Goal: Task Accomplishment & Management: Manage account settings

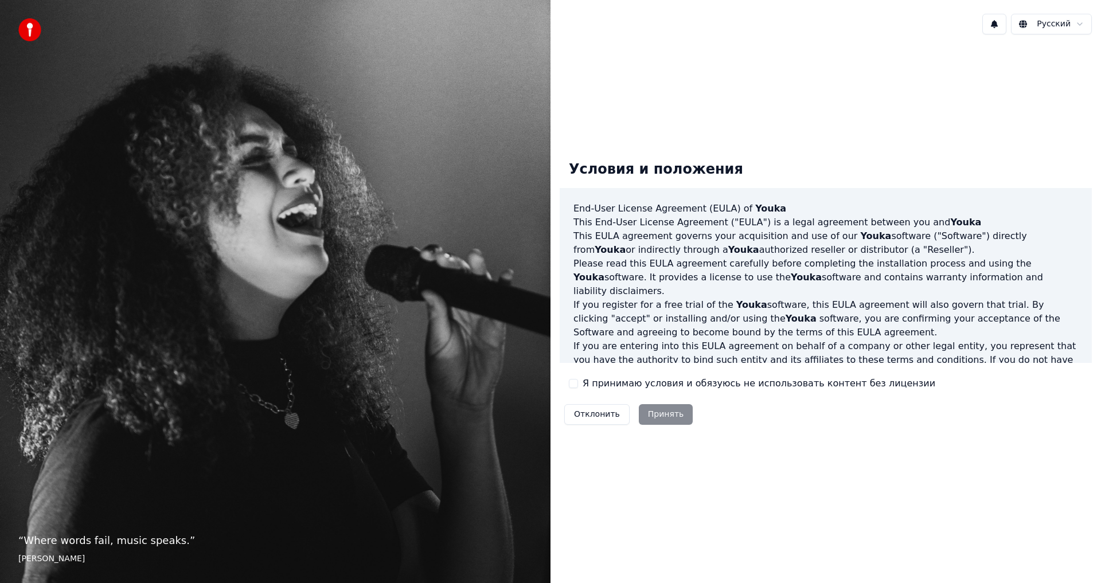
click at [657, 418] on div "Отклонить Принять" at bounding box center [628, 415] width 138 height 30
click at [580, 389] on div "Я принимаю условия и обязуюсь не использовать контент без лицензии" at bounding box center [752, 384] width 366 height 14
click at [602, 385] on label "Я принимаю условия и обязуюсь не использовать контент без лицензии" at bounding box center [758, 384] width 353 height 14
click at [578, 385] on button "Я принимаю условия и обязуюсь не использовать контент без лицензии" at bounding box center [573, 383] width 9 height 9
click at [680, 416] on button "Принять" at bounding box center [666, 414] width 54 height 21
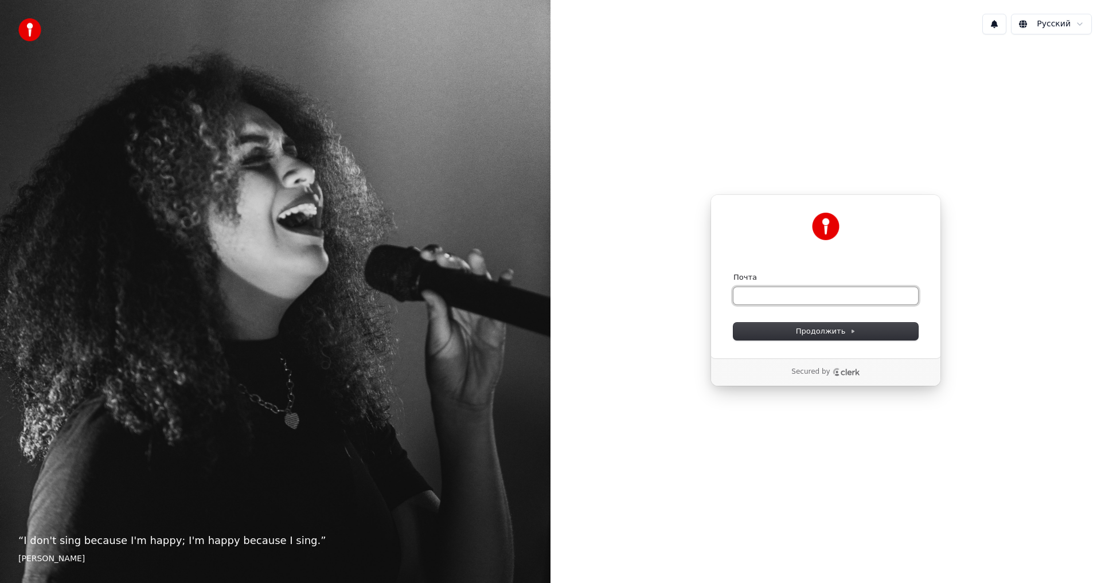
click at [798, 296] on input "Почта" at bounding box center [825, 295] width 185 height 17
click at [860, 320] on form "**********" at bounding box center [825, 306] width 185 height 68
click at [833, 327] on span "Продолжить" at bounding box center [826, 331] width 60 height 10
type input "**********"
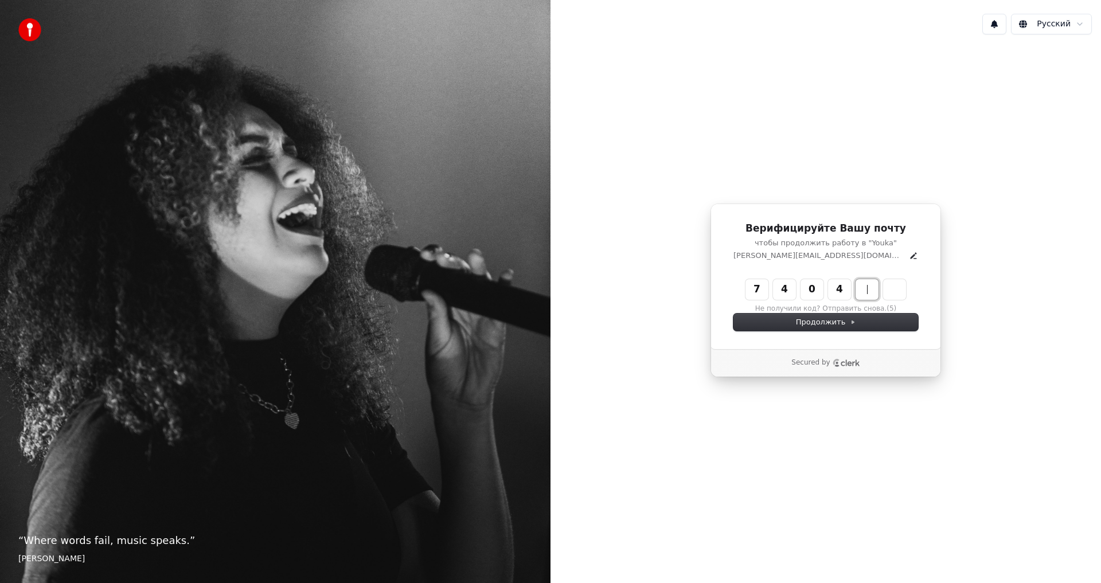
type input "******"
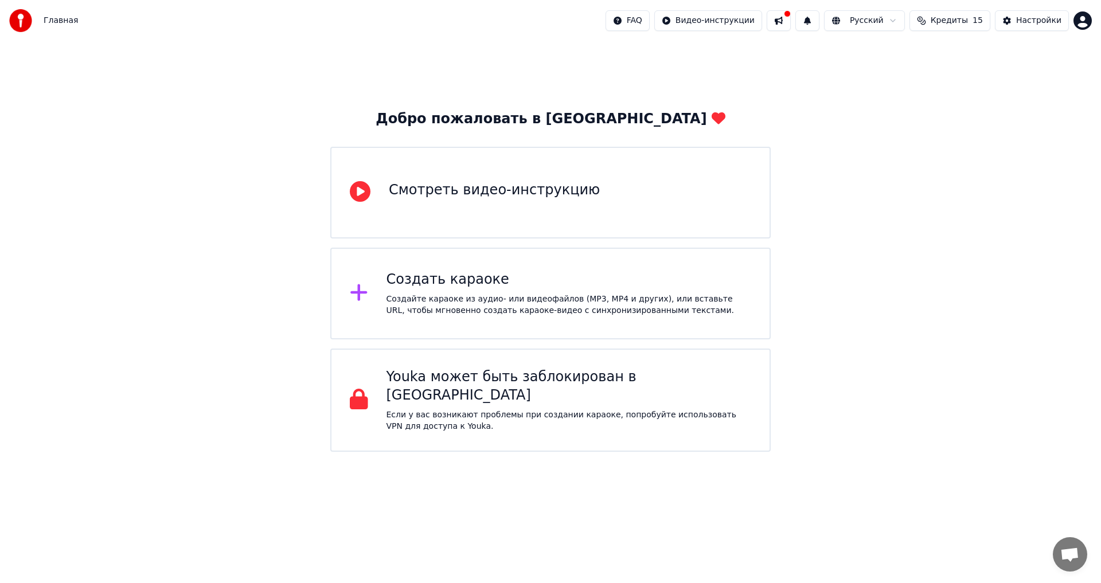
click at [469, 213] on div "Смотреть видео-инструкцию" at bounding box center [550, 193] width 440 height 92
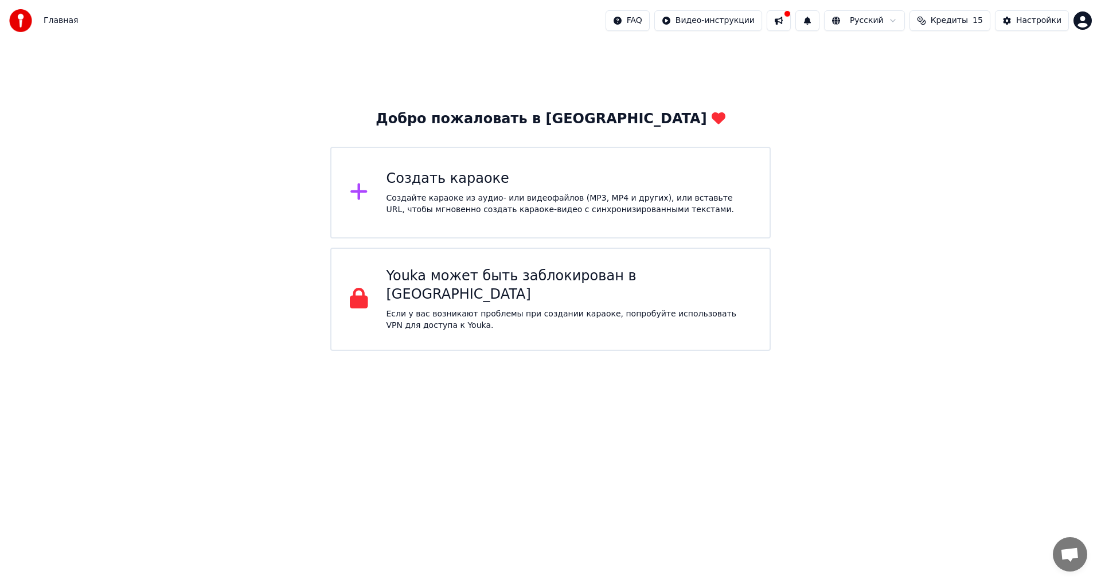
click at [494, 190] on div "Создать караоке Создайте караоке из аудио- или видеофайлов (MP3, MP4 и других),…" at bounding box center [568, 193] width 365 height 46
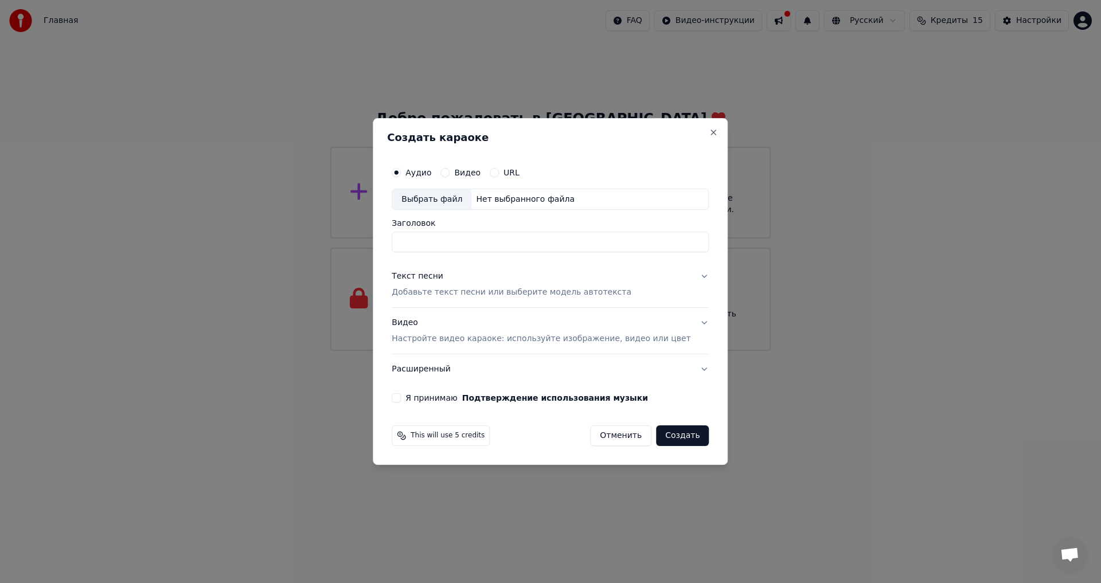
click at [518, 211] on div "Аудио Видео URL Выбрать файл Нет выбранного файла Заголовок" at bounding box center [549, 207] width 317 height 92
click at [520, 201] on div "Нет выбранного файла" at bounding box center [525, 199] width 108 height 11
click at [472, 169] on label "Видео" at bounding box center [467, 173] width 26 height 8
click at [449, 168] on button "Видео" at bounding box center [444, 172] width 9 height 9
click at [421, 174] on div "Аудио" at bounding box center [411, 172] width 40 height 9
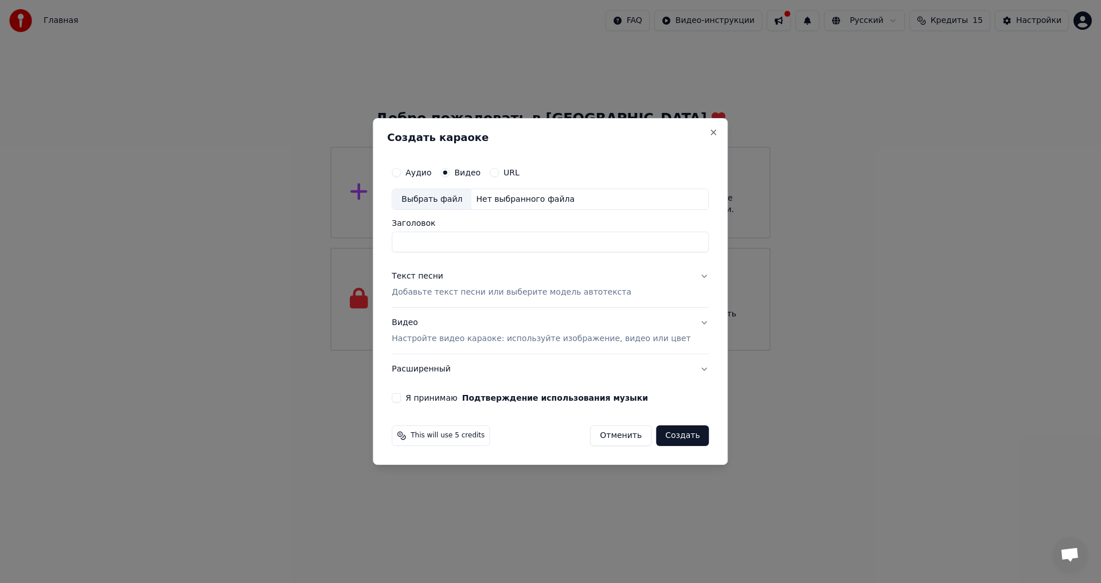
click at [404, 163] on div "Аудио Видео URL Выбрать файл Нет выбранного файла Заголовок Текст песни Добавьт…" at bounding box center [550, 281] width 326 height 251
click at [401, 170] on button "Аудио" at bounding box center [395, 172] width 9 height 9
click at [709, 132] on button "Close" at bounding box center [713, 132] width 9 height 9
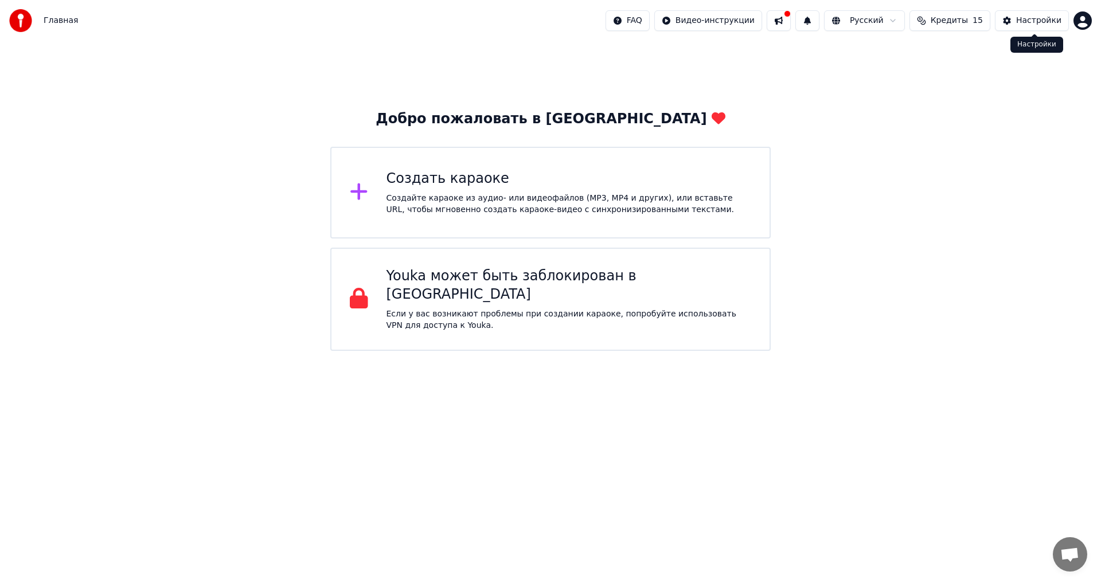
click at [1019, 15] on button "Настройки" at bounding box center [1032, 20] width 74 height 21
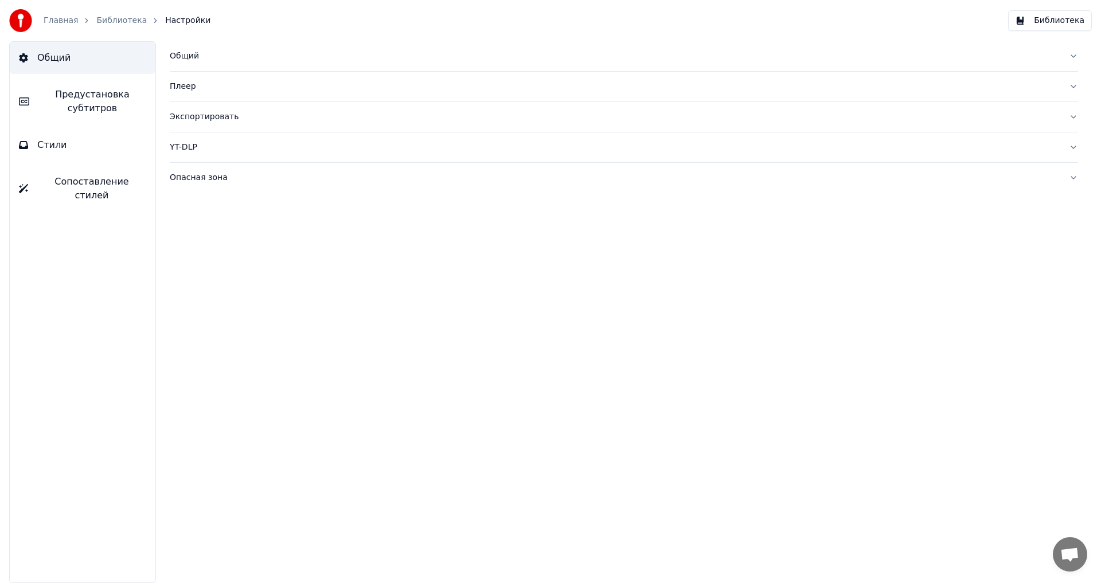
click at [97, 115] on span "Предустановка субтитров" at bounding box center [92, 102] width 108 height 28
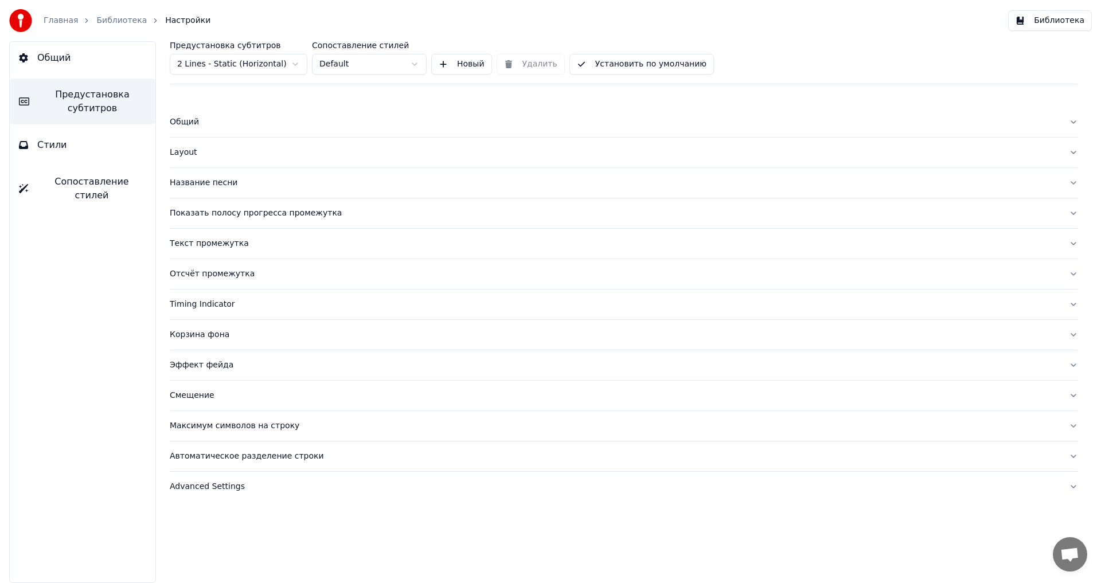
click at [68, 56] on span "Общий" at bounding box center [53, 58] width 33 height 14
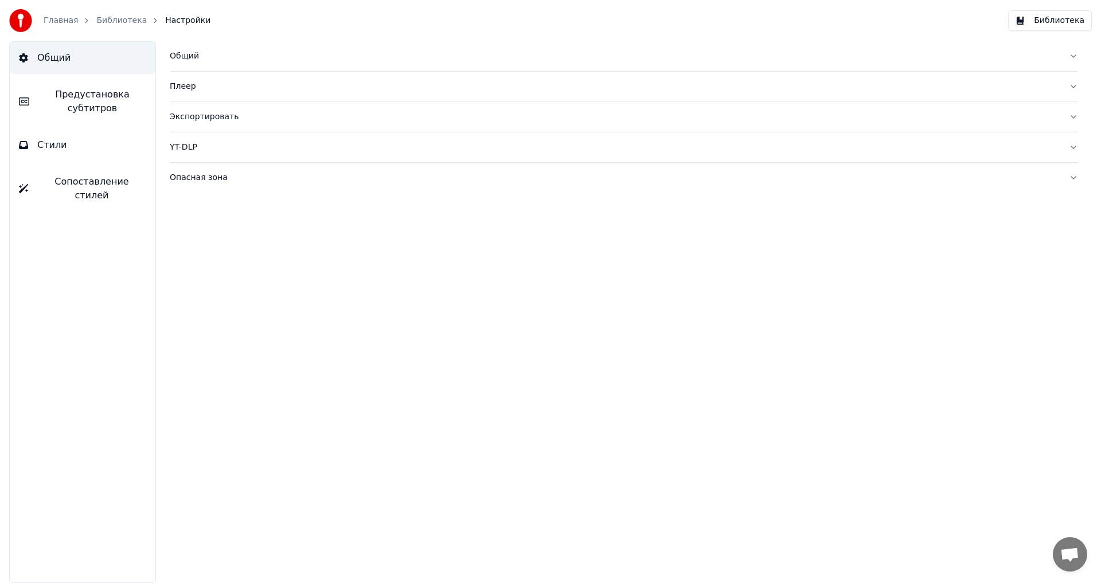
click at [203, 88] on div "Плеер" at bounding box center [615, 86] width 890 height 11
click at [194, 225] on div "Экспортировать" at bounding box center [615, 219] width 890 height 11
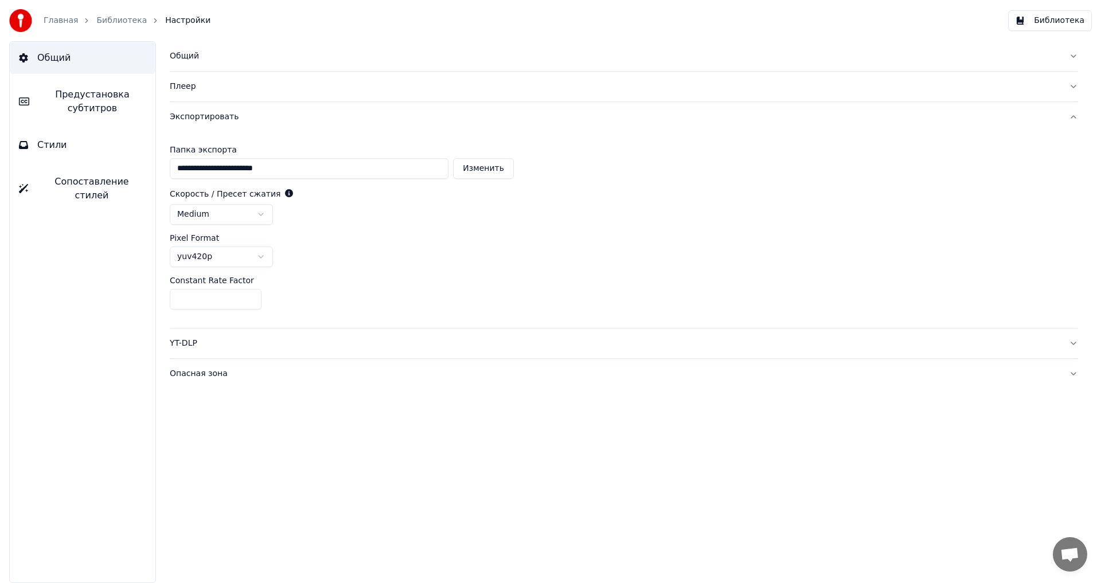
click at [187, 91] on div "Плеер" at bounding box center [615, 86] width 890 height 11
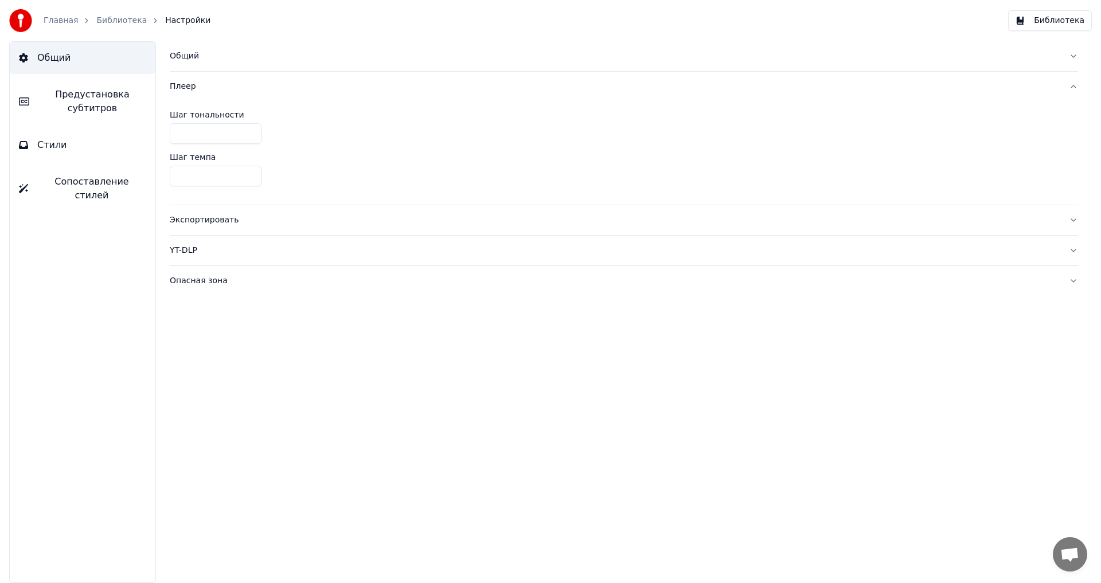
click at [191, 61] on div "Общий" at bounding box center [615, 55] width 890 height 11
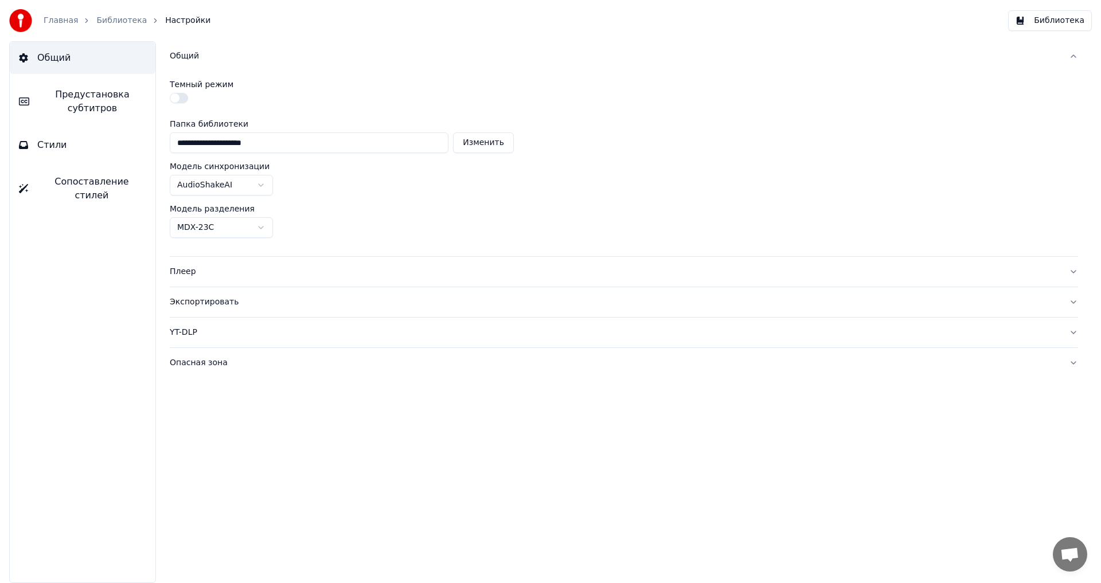
click at [256, 224] on html "**********" at bounding box center [550, 291] width 1101 height 583
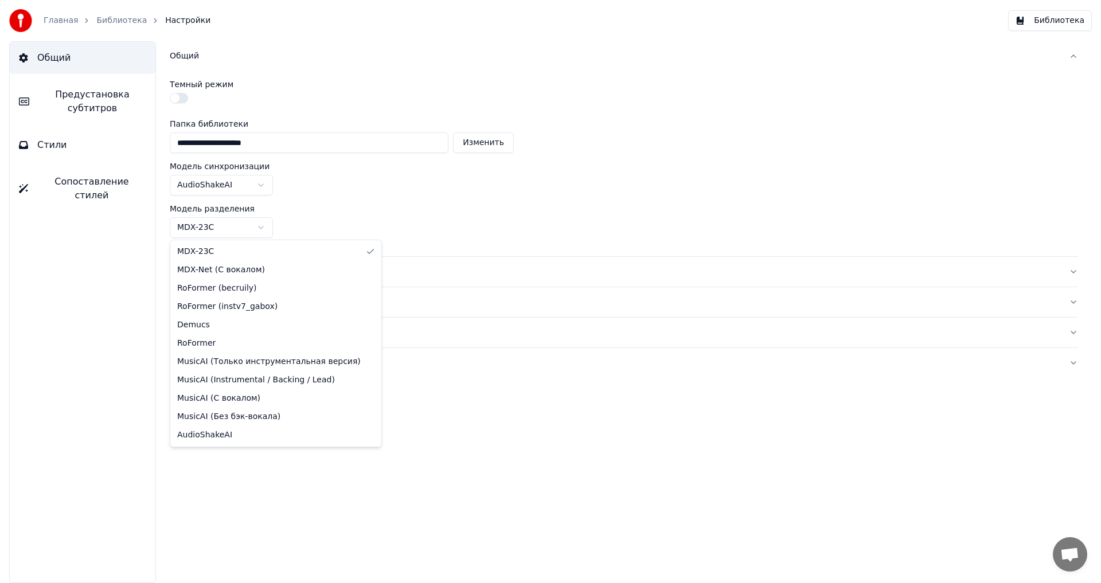
click at [375, 218] on html "**********" at bounding box center [550, 291] width 1101 height 583
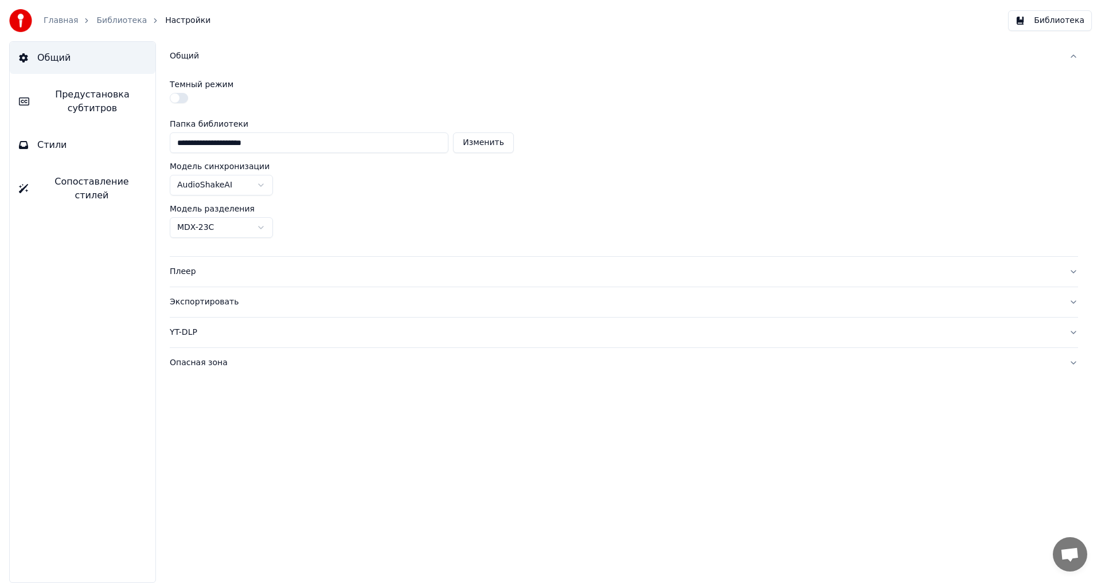
click at [264, 186] on html "**********" at bounding box center [550, 291] width 1101 height 583
click at [321, 179] on html "**********" at bounding box center [550, 291] width 1101 height 583
click at [55, 25] on link "Главная" at bounding box center [61, 20] width 34 height 11
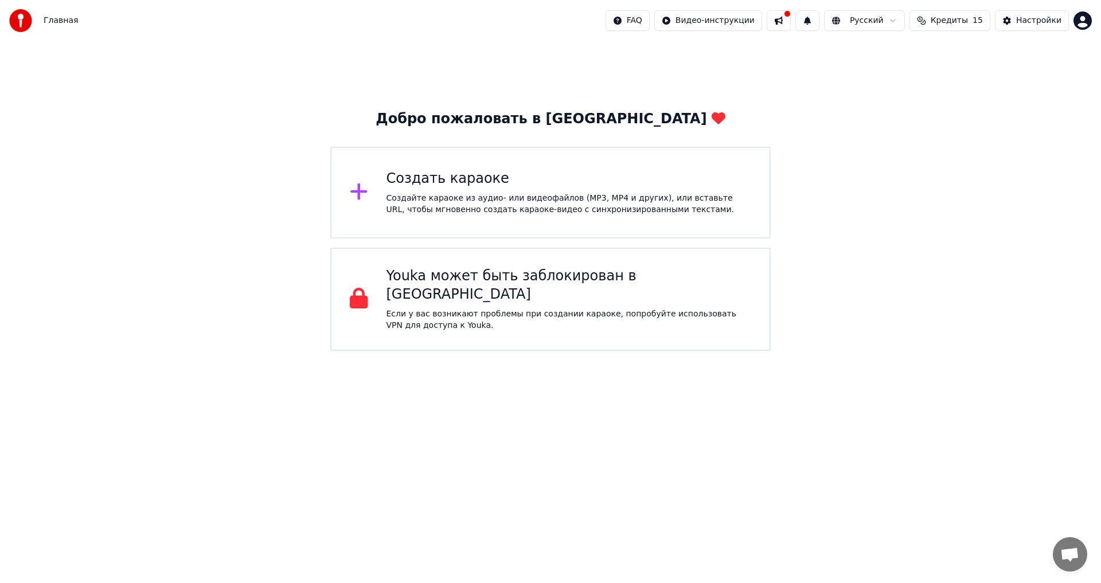
click at [790, 16] on button at bounding box center [778, 20] width 24 height 21
click at [1017, 71] on div "Добро пожаловать в Youka Создать караоке Создайте караоке из аудио- или видеофа…" at bounding box center [550, 196] width 1101 height 310
click at [960, 25] on span "Кредиты" at bounding box center [948, 20] width 37 height 11
click at [884, 21] on html "Главная FAQ Видео-инструкции Русский Кредиты 15 Настройки Добро пожаловать в Yo…" at bounding box center [550, 175] width 1101 height 351
click at [739, 108] on html "Главная FAQ Видео-инструкции Русский Кредиты 15 Настройки Добро пожаловать в Yo…" at bounding box center [550, 175] width 1101 height 351
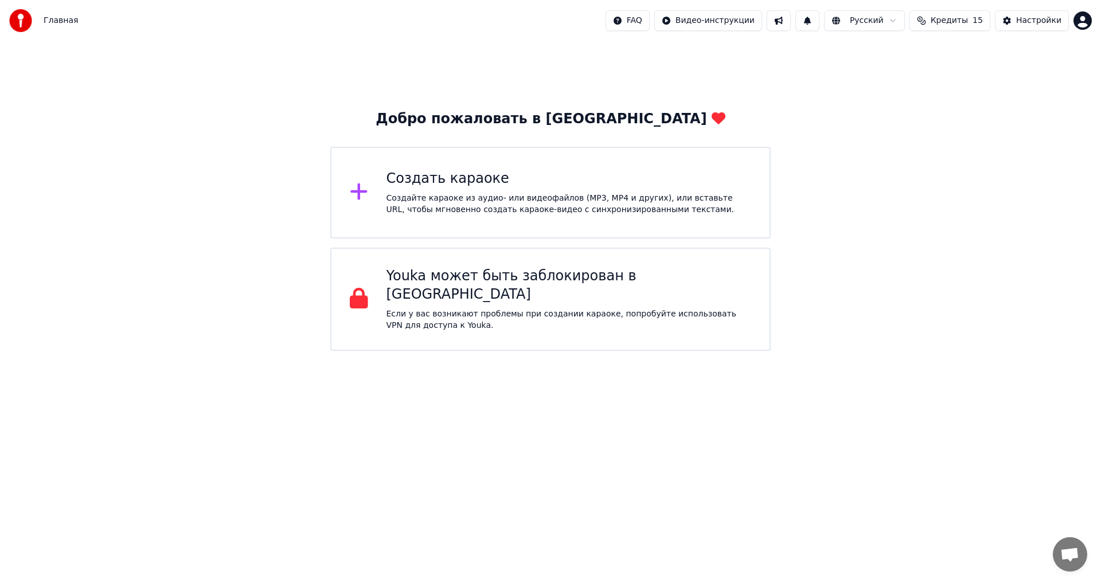
click at [54, 23] on span "Главная" at bounding box center [61, 20] width 34 height 11
click at [14, 17] on img at bounding box center [20, 20] width 23 height 23
click at [790, 18] on button at bounding box center [778, 20] width 24 height 21
click at [1015, 21] on button "Настройки" at bounding box center [1032, 20] width 74 height 21
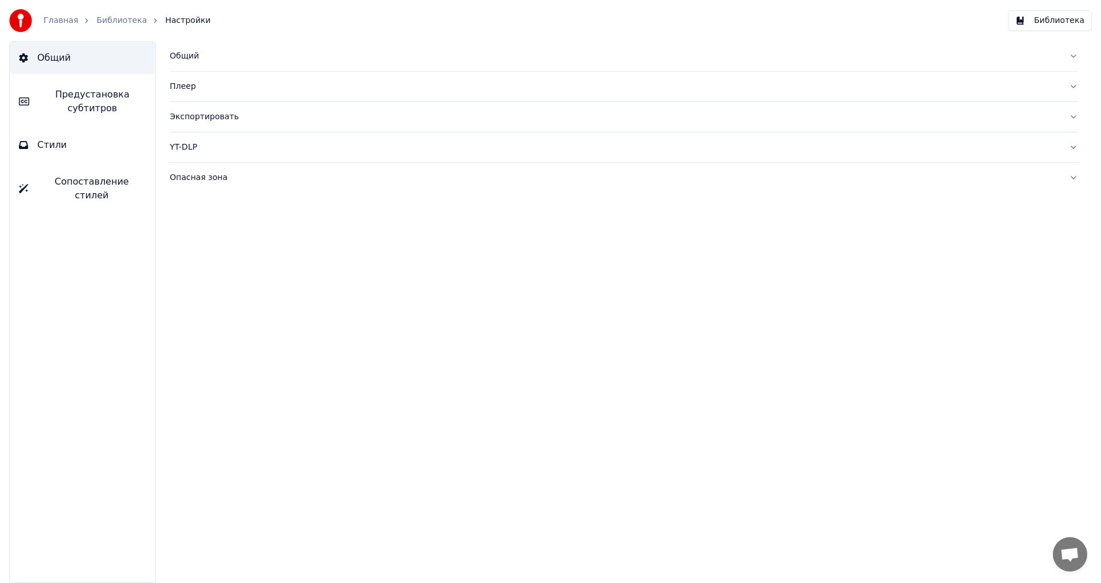
click at [65, 142] on button "Стили" at bounding box center [83, 145] width 146 height 32
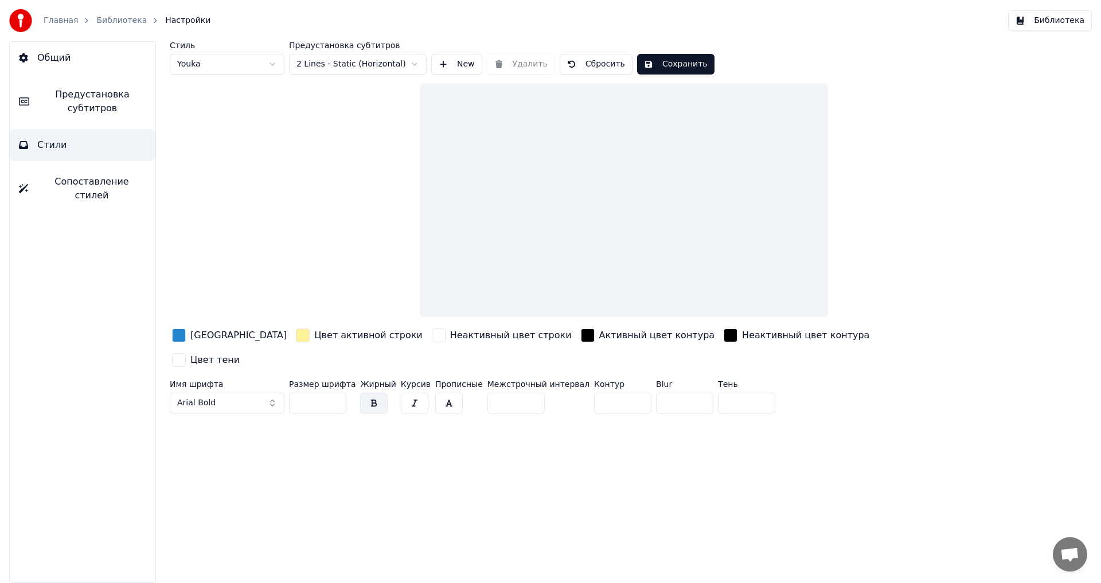
click at [296, 336] on div "button" at bounding box center [303, 335] width 14 height 14
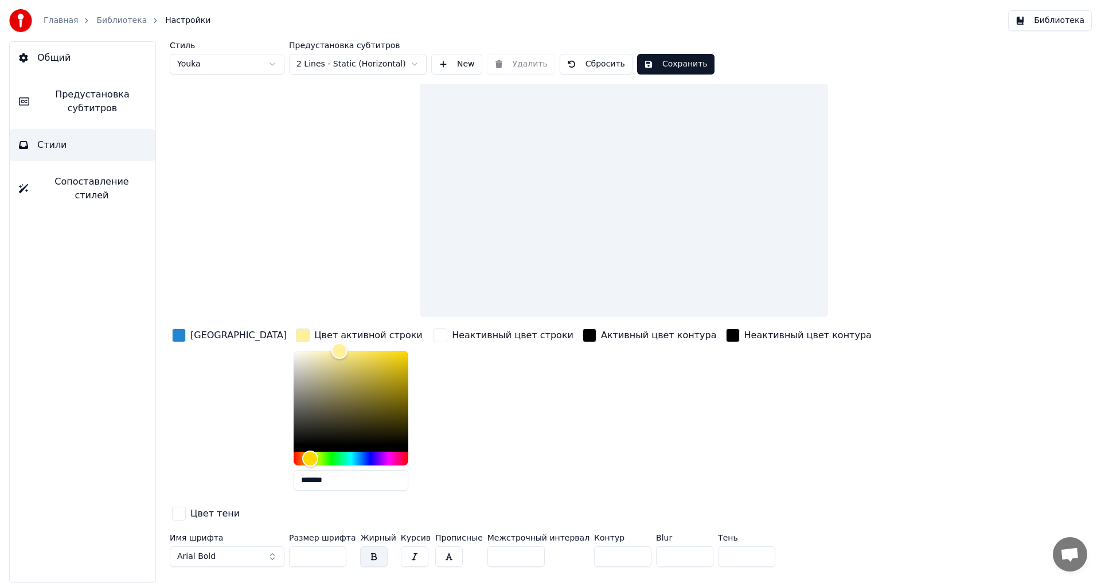
click at [582, 185] on div at bounding box center [624, 200] width 408 height 233
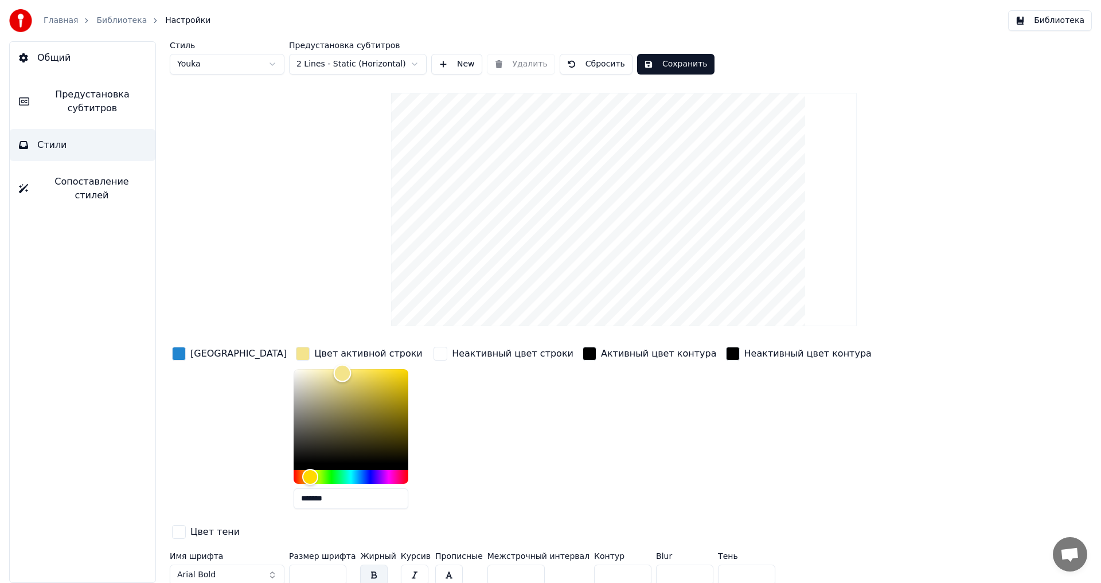
drag, startPoint x: 301, startPoint y: 365, endPoint x: 316, endPoint y: 391, distance: 30.6
click at [333, 382] on div "Color" at bounding box center [342, 374] width 18 height 18
type input "*******"
drag, startPoint x: 311, startPoint y: 384, endPoint x: 306, endPoint y: 374, distance: 11.0
click at [336, 374] on div "Color" at bounding box center [345, 375] width 18 height 18
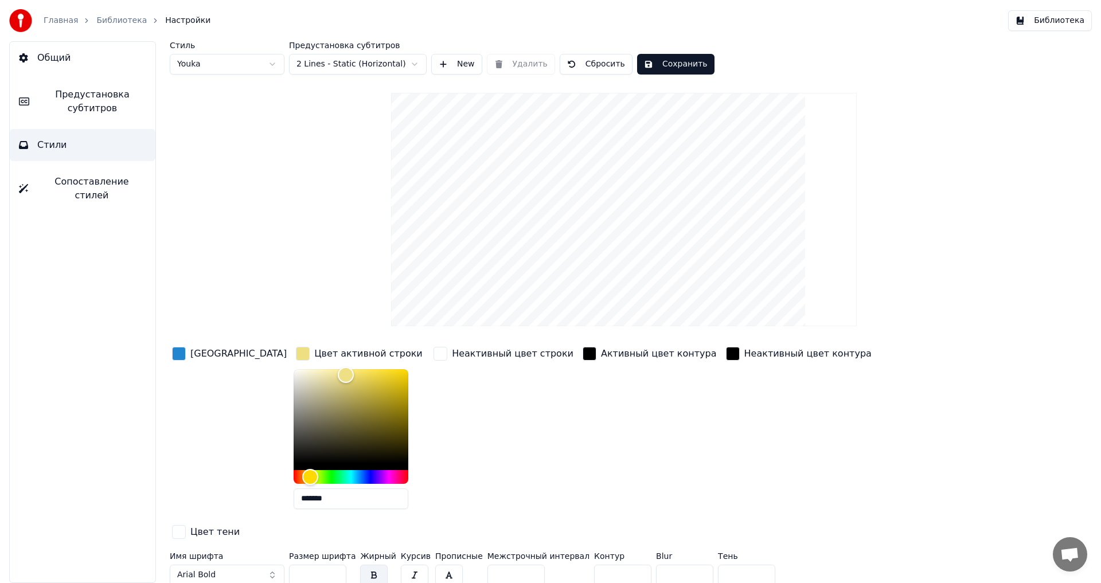
click at [433, 353] on div "button" at bounding box center [440, 354] width 14 height 14
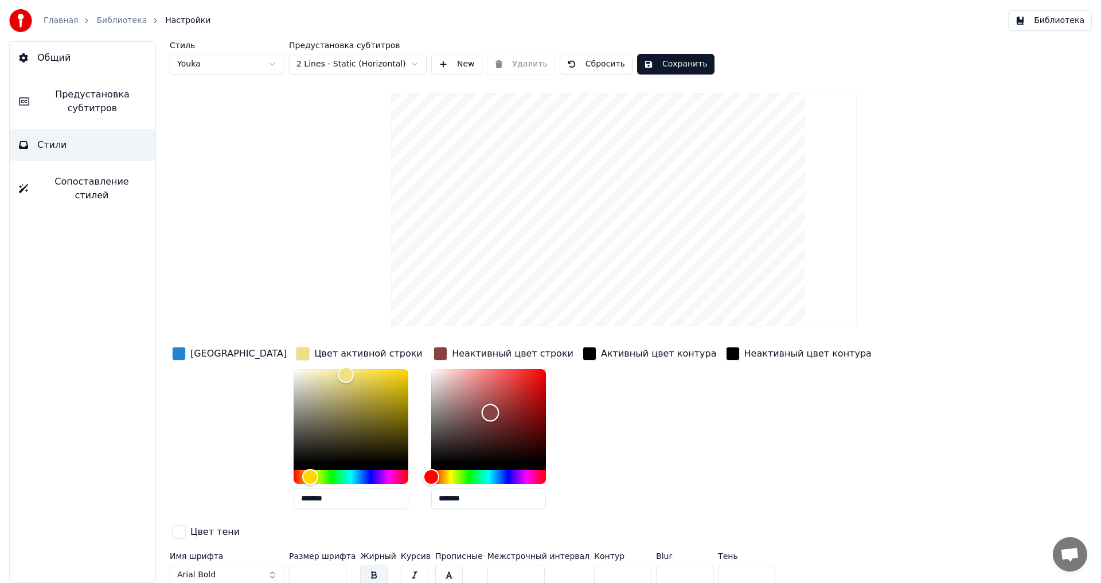
drag, startPoint x: 390, startPoint y: 369, endPoint x: 450, endPoint y: 412, distance: 74.3
click at [481, 412] on div "Color" at bounding box center [490, 413] width 18 height 18
drag, startPoint x: 450, startPoint y: 412, endPoint x: 452, endPoint y: 400, distance: 12.2
click at [483, 400] on div "Color" at bounding box center [492, 401] width 18 height 18
drag, startPoint x: 448, startPoint y: 398, endPoint x: 440, endPoint y: 381, distance: 19.5
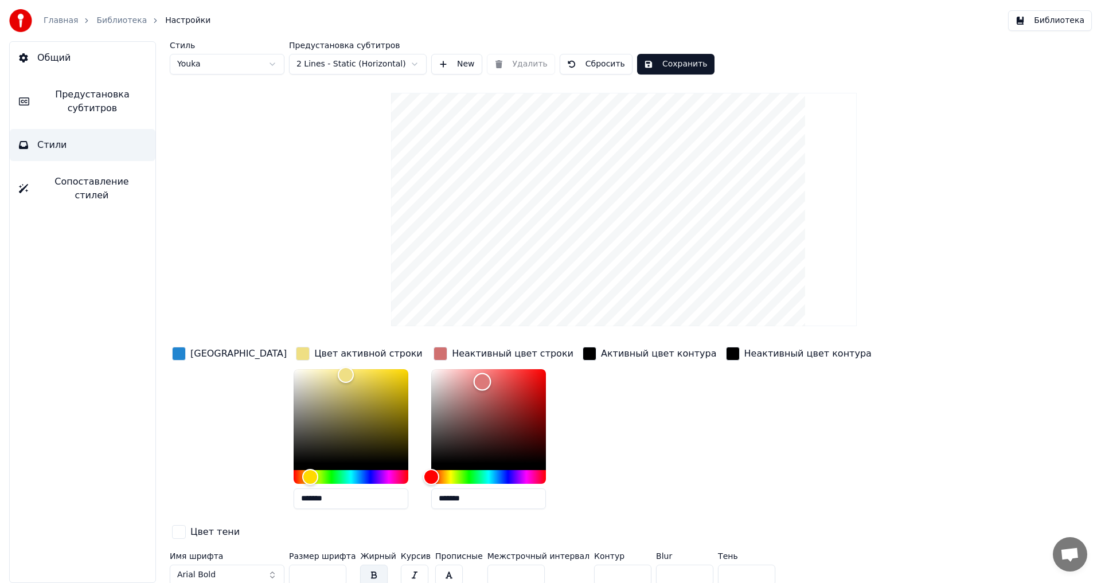
click at [473, 381] on div "Color" at bounding box center [482, 382] width 18 height 18
drag, startPoint x: 438, startPoint y: 383, endPoint x: 334, endPoint y: 377, distance: 105.1
click at [332, 379] on div "Цвет заливки Цвет активной строки ******* Неактивный цвет строки ******* Активн…" at bounding box center [555, 443] width 770 height 198
type input "*******"
click at [601, 359] on div "Активный цвет контура" at bounding box center [659, 354] width 116 height 14
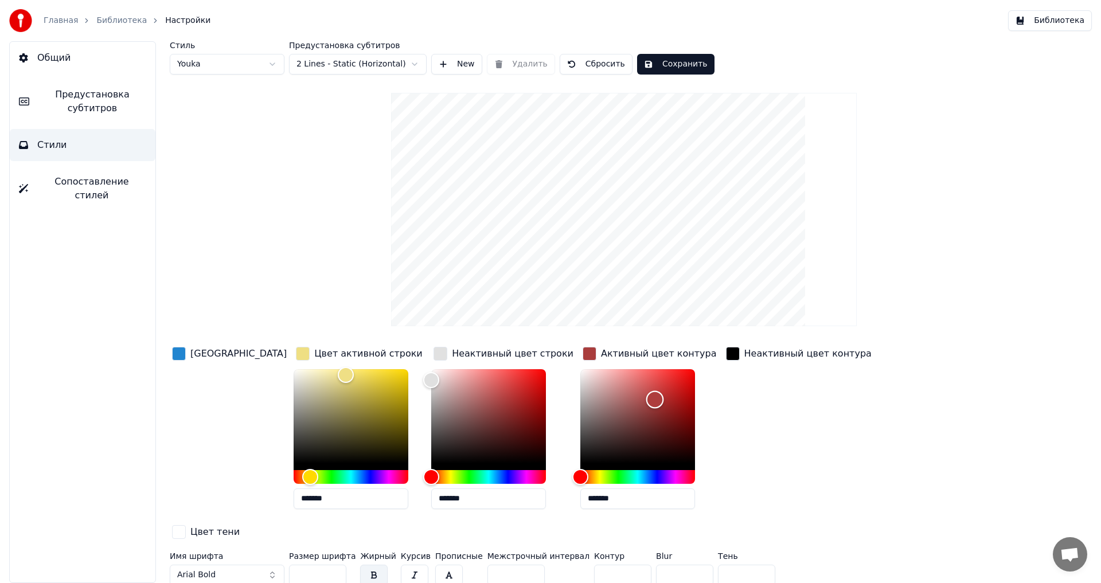
drag, startPoint x: 539, startPoint y: 448, endPoint x: 605, endPoint y: 397, distance: 82.5
click at [605, 397] on div "Color" at bounding box center [637, 416] width 115 height 94
drag, startPoint x: 602, startPoint y: 398, endPoint x: 538, endPoint y: 452, distance: 84.2
click at [581, 452] on div "Color" at bounding box center [590, 453] width 18 height 18
type input "*******"
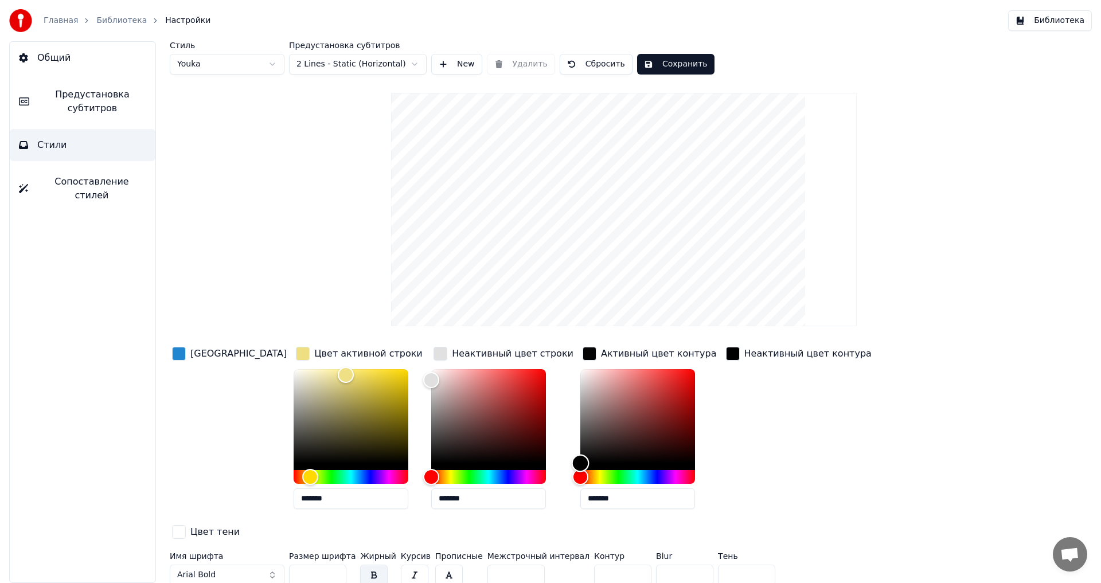
drag, startPoint x: 538, startPoint y: 450, endPoint x: 507, endPoint y: 485, distance: 46.7
click at [507, 485] on div "Цвет заливки Цвет активной строки ******* Неактивный цвет строки ******* Активн…" at bounding box center [555, 443] width 770 height 198
click at [954, 400] on div "Стиль Youka Предустановка субтитров 2 Lines - Static (Horizontal) New Удалить С…" at bounding box center [624, 315] width 908 height 549
click at [89, 185] on span "Сопоставление стилей" at bounding box center [91, 189] width 109 height 28
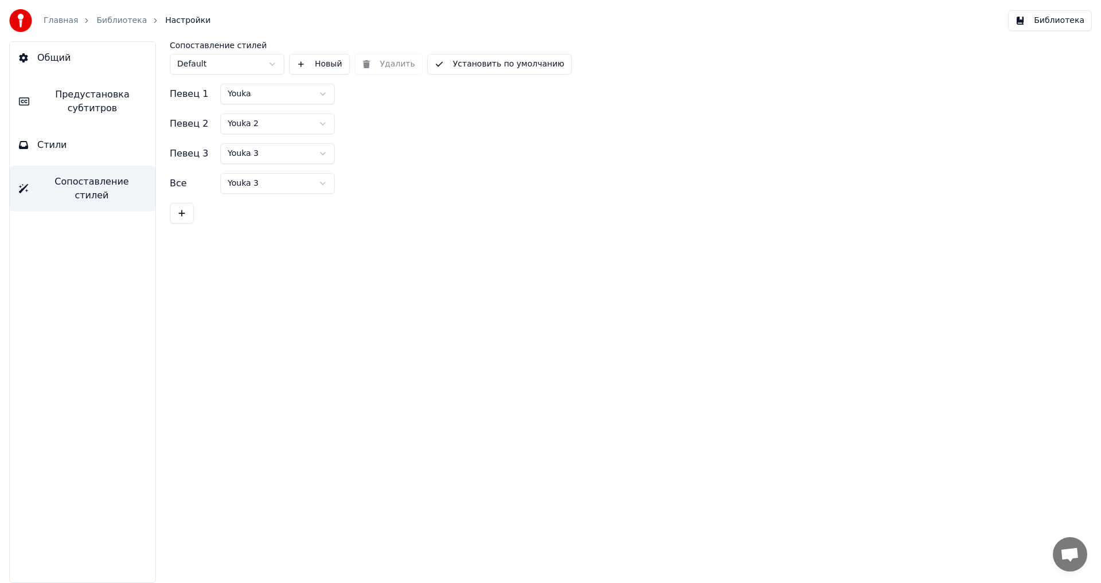
click at [81, 109] on span "Предустановка субтитров" at bounding box center [92, 102] width 108 height 28
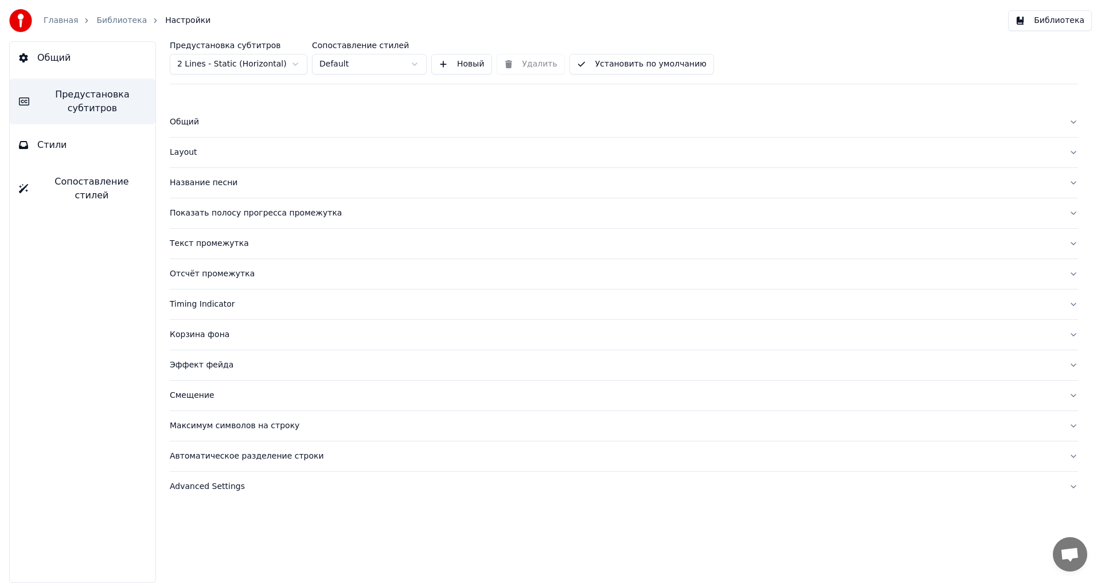
click at [198, 185] on div "Название песни" at bounding box center [615, 182] width 890 height 11
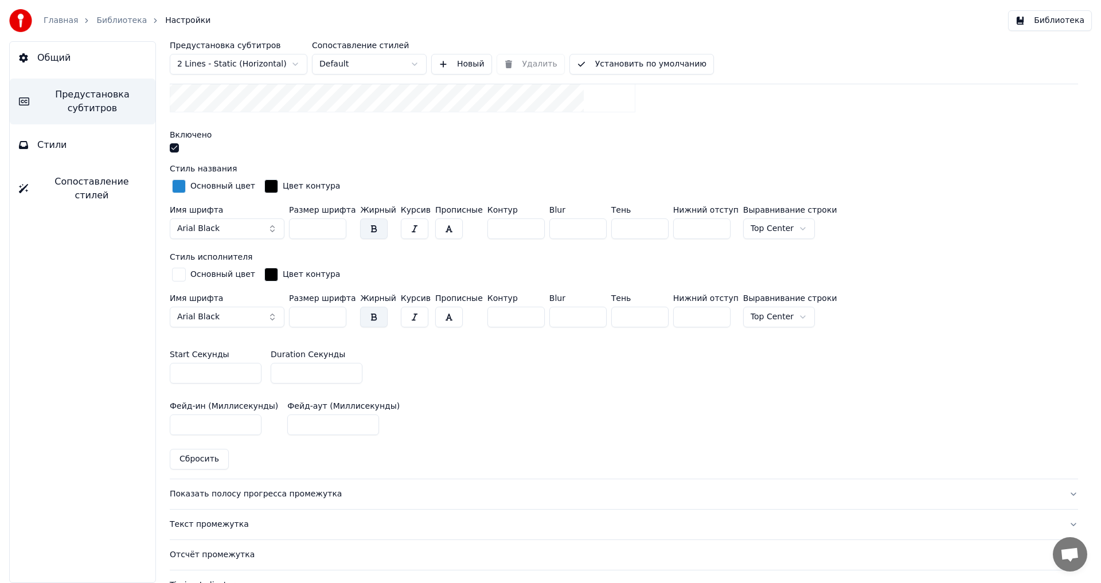
scroll to position [459, 0]
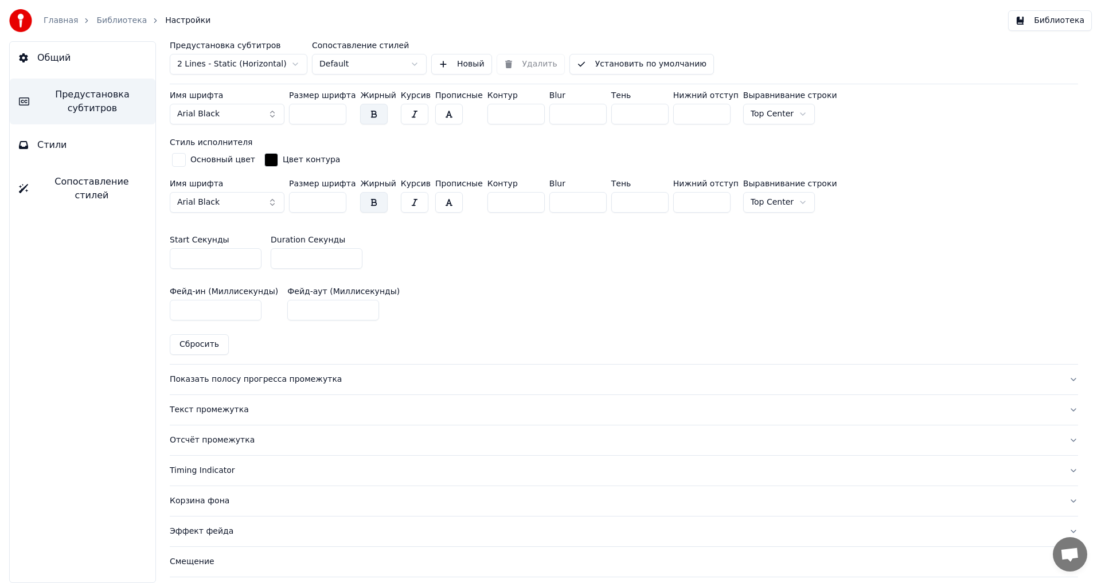
click at [204, 439] on div "Отсчёт промежутка" at bounding box center [615, 439] width 890 height 11
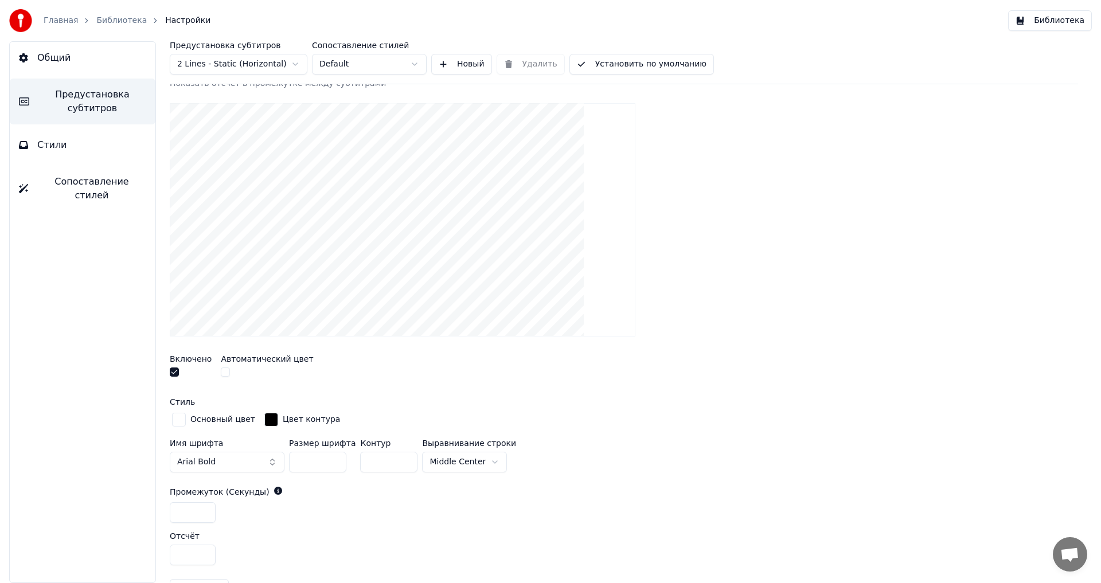
scroll to position [0, 0]
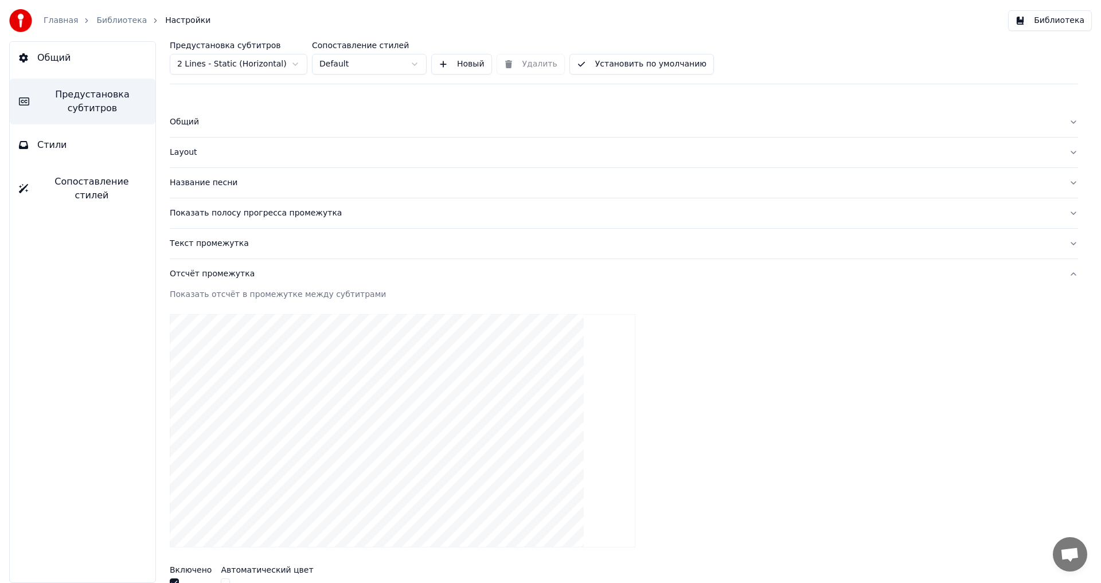
click at [65, 57] on span "Общий" at bounding box center [53, 58] width 33 height 14
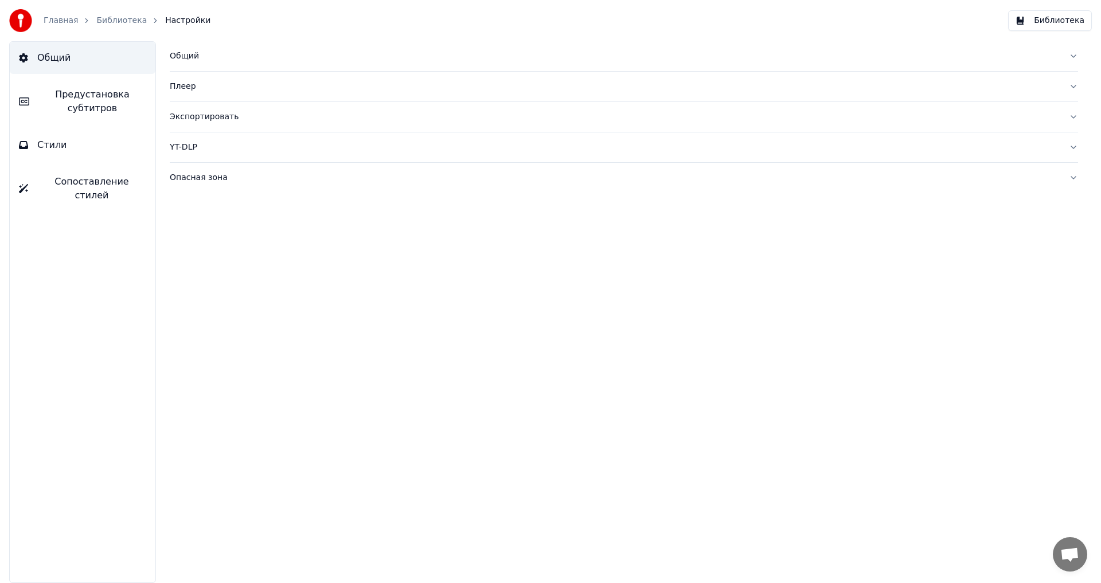
click at [191, 87] on div "Плеер" at bounding box center [615, 86] width 890 height 11
click at [182, 219] on div "Экспортировать" at bounding box center [615, 219] width 890 height 11
